Goal: Check status: Check status

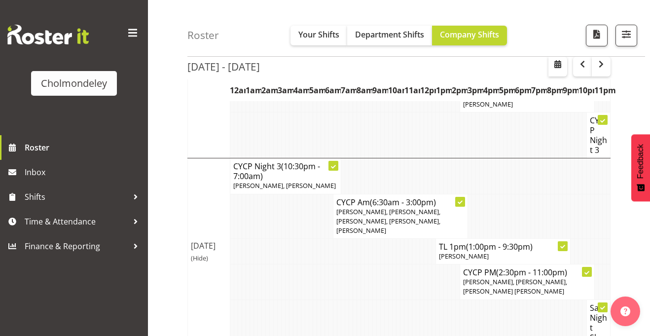
scroll to position [260, 0]
click at [337, 264] on td at bounding box center [339, 281] width 4 height 35
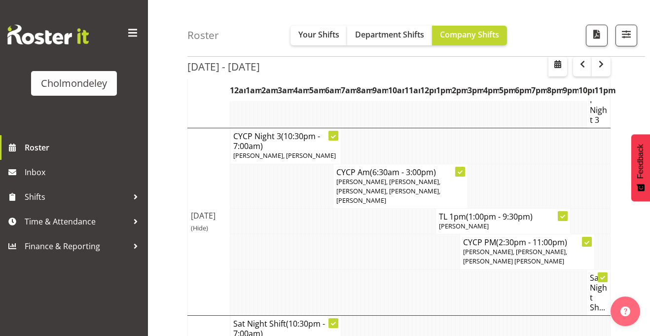
scroll to position [329, 0]
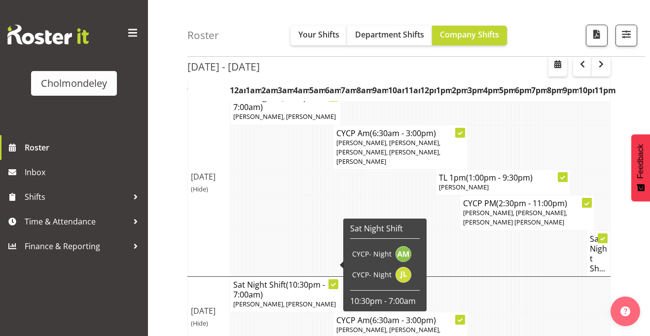
click at [260, 312] on td at bounding box center [259, 334] width 4 height 45
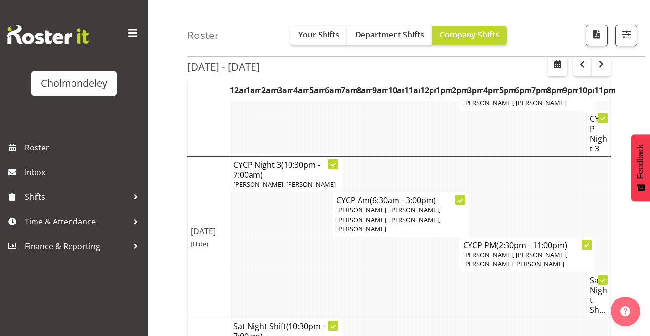
scroll to position [240, 0]
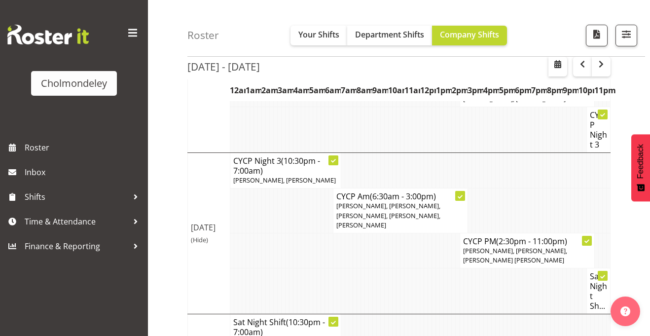
click at [440, 246] on td at bounding box center [442, 250] width 4 height 35
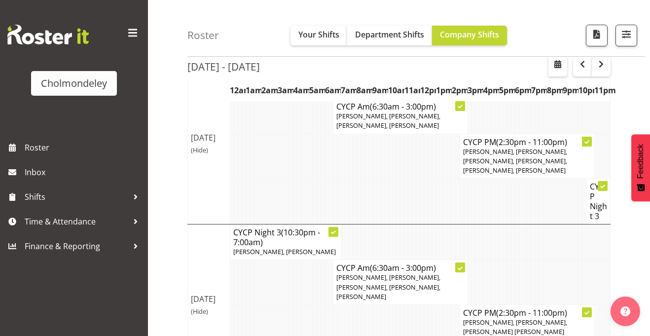
scroll to position [169, 0]
click at [316, 38] on span "Your Shifts" at bounding box center [318, 34] width 41 height 11
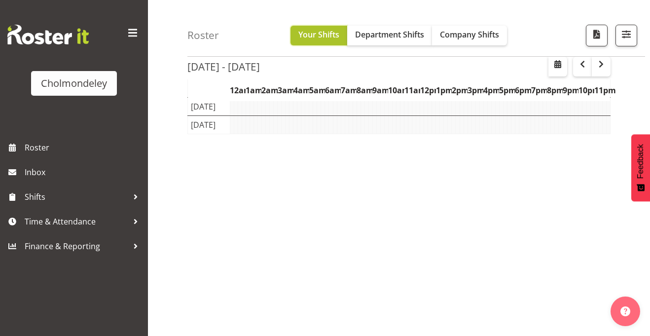
scroll to position [152, 0]
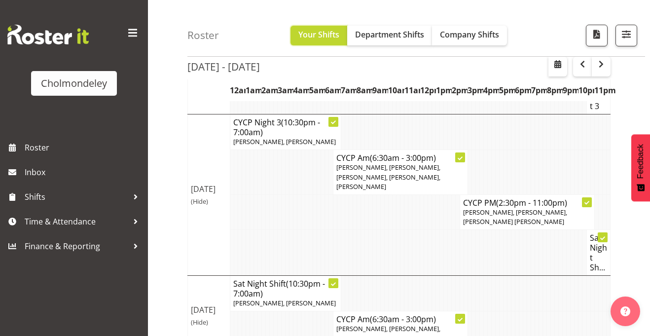
scroll to position [287, 0]
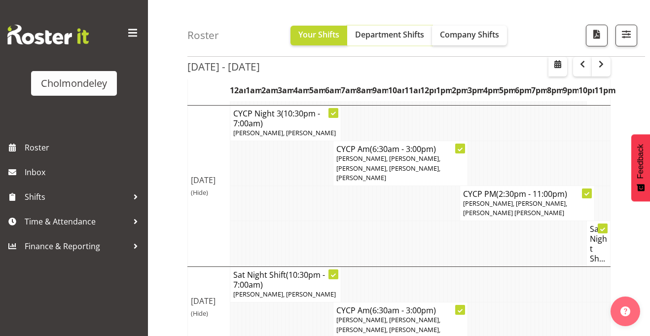
click at [372, 39] on span "Department Shifts" at bounding box center [389, 34] width 69 height 11
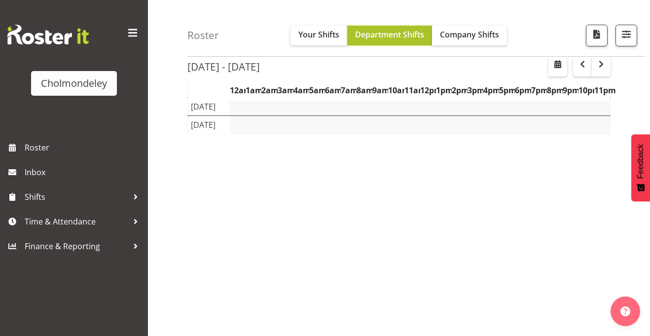
scroll to position [152, 0]
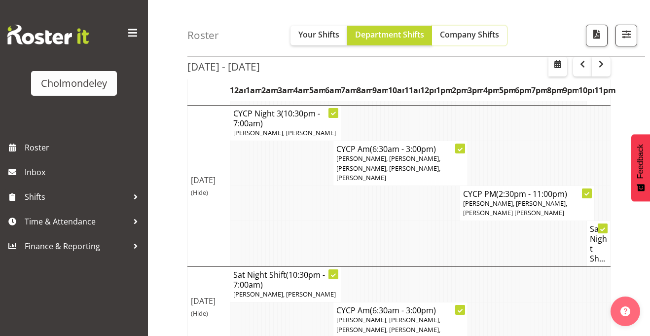
click at [442, 34] on span "Company Shifts" at bounding box center [469, 34] width 59 height 11
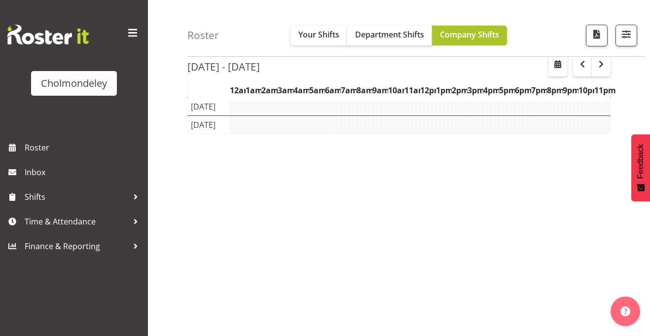
scroll to position [152, 0]
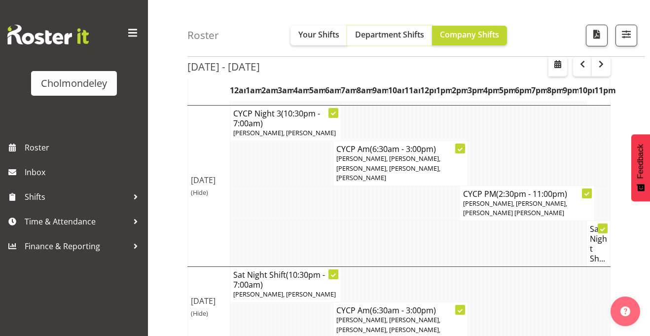
click at [397, 29] on span "Department Shifts" at bounding box center [389, 34] width 69 height 11
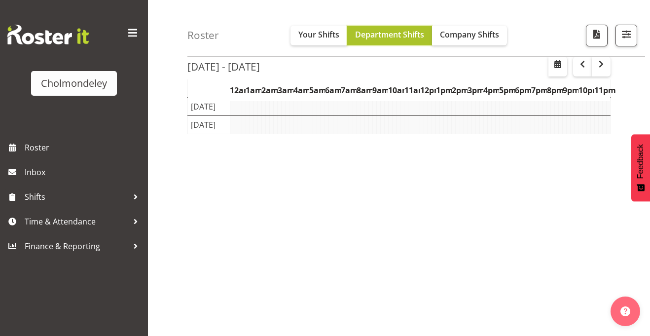
scroll to position [152, 0]
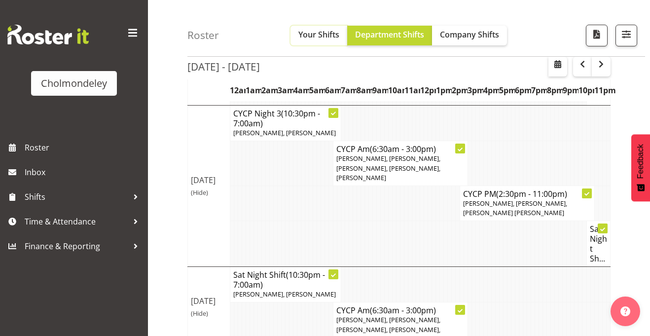
click at [299, 36] on span "Your Shifts" at bounding box center [318, 34] width 41 height 11
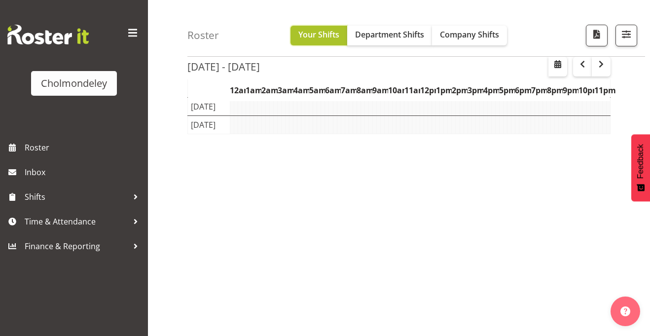
scroll to position [152, 0]
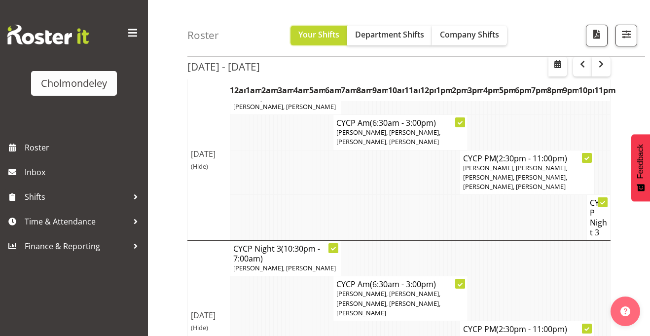
scroll to position [287, 0]
